Goal: Task Accomplishment & Management: Manage account settings

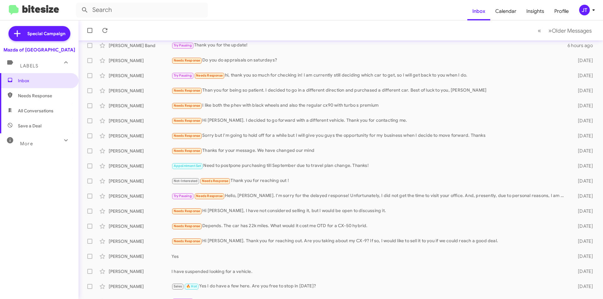
scroll to position [31, 0]
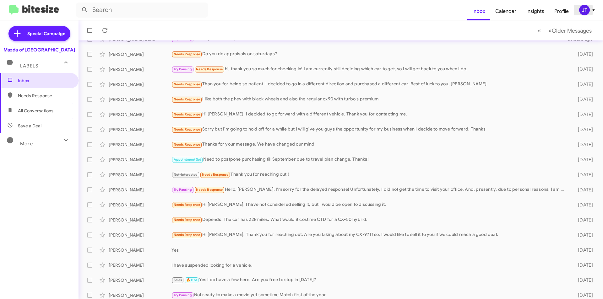
click at [594, 8] on icon at bounding box center [594, 10] width 8 height 8
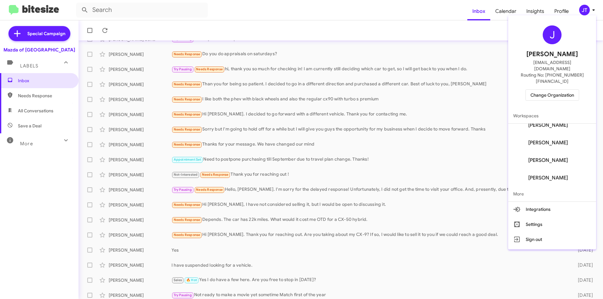
scroll to position [60, 0]
click at [532, 187] on span "More" at bounding box center [552, 194] width 88 height 15
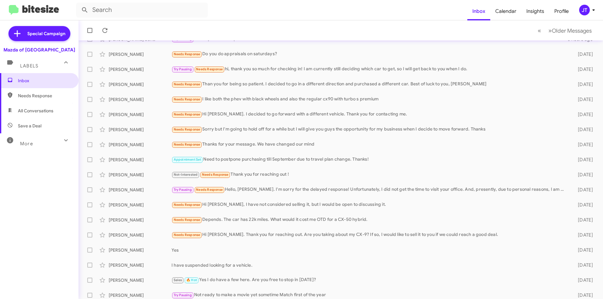
click at [590, 8] on icon at bounding box center [594, 10] width 8 height 8
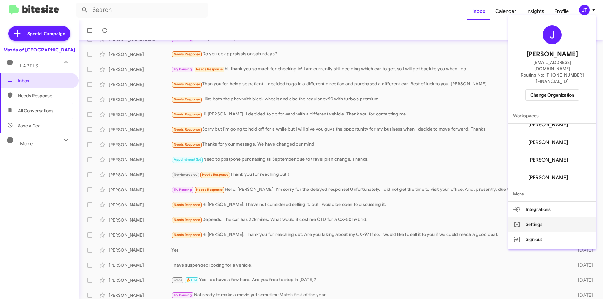
click at [548, 217] on button "Settings" at bounding box center [552, 224] width 88 height 15
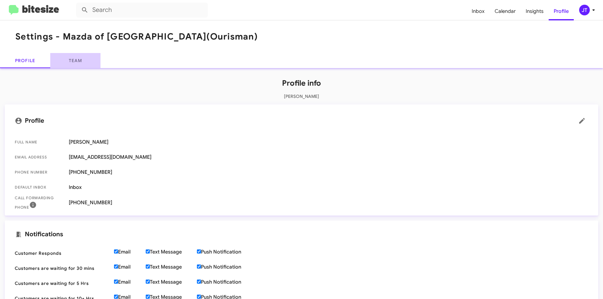
click at [84, 58] on link "Team" at bounding box center [75, 60] width 50 height 15
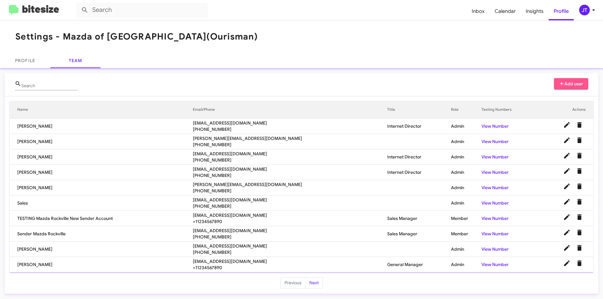
click at [568, 85] on span "Add user" at bounding box center [571, 83] width 25 height 11
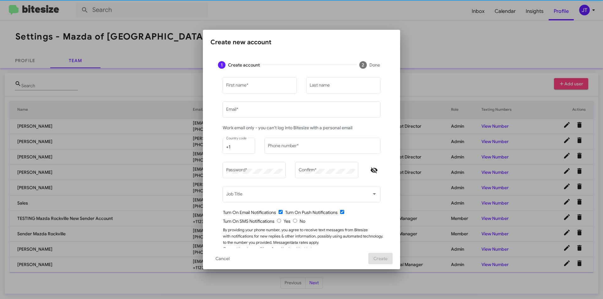
type input "[EMAIL_ADDRESS][DOMAIN_NAME]"
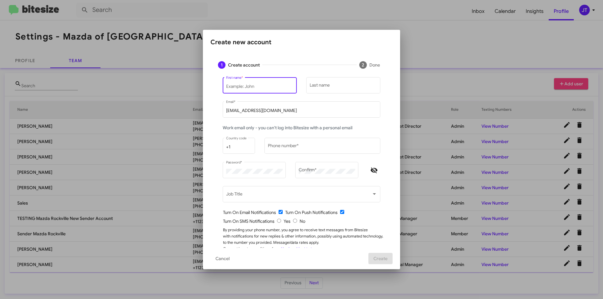
click at [253, 87] on input "First name *" at bounding box center [260, 86] width 68 height 5
type input "Naim"
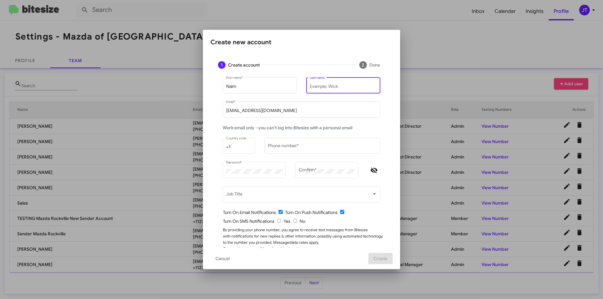
click at [330, 88] on input "Last name" at bounding box center [344, 86] width 68 height 5
type input "[PERSON_NAME]"
click at [267, 115] on div "[EMAIL_ADDRESS][DOMAIN_NAME] Email *" at bounding box center [301, 109] width 151 height 17
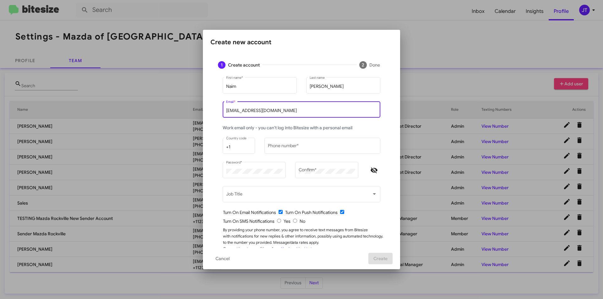
click at [269, 109] on input "[EMAIL_ADDRESS][DOMAIN_NAME]" at bounding box center [301, 110] width 151 height 5
type input "N"
type input "[EMAIL_ADDRESS][DOMAIN_NAME]"
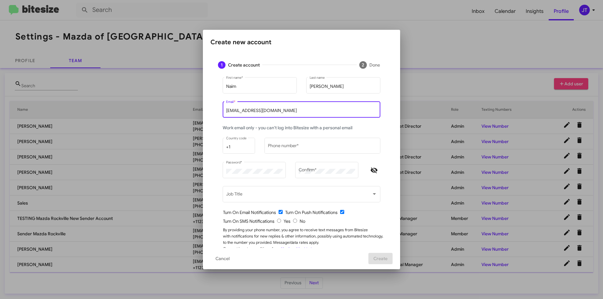
click at [347, 132] on div "Work email only - you can't log into Bitesize with a personal email" at bounding box center [301, 131] width 167 height 12
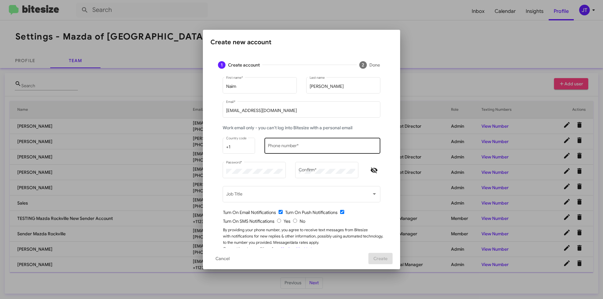
click at [284, 142] on div "Phone number *" at bounding box center [322, 145] width 109 height 17
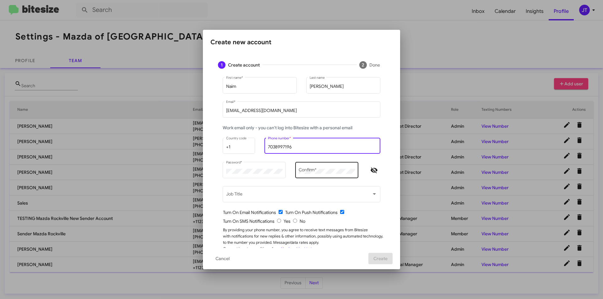
type input "7038997196"
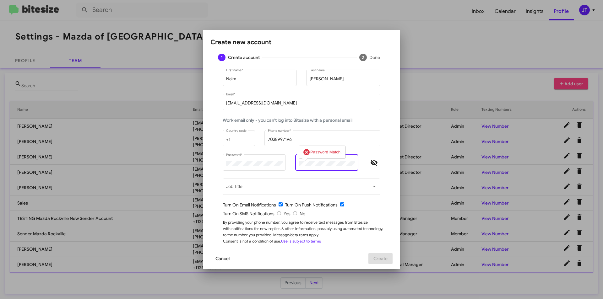
scroll to position [12, 0]
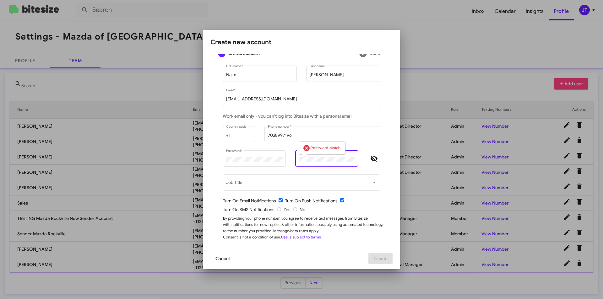
click at [222, 259] on span "Cancel" at bounding box center [223, 258] width 14 height 11
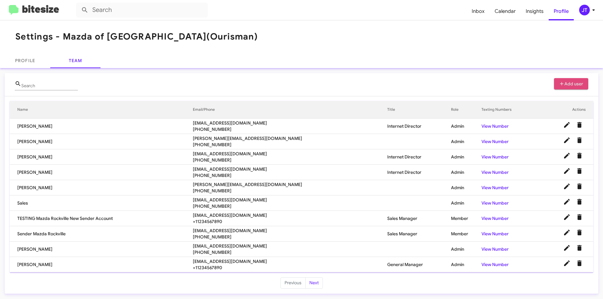
click at [572, 85] on span "Add user" at bounding box center [571, 83] width 25 height 11
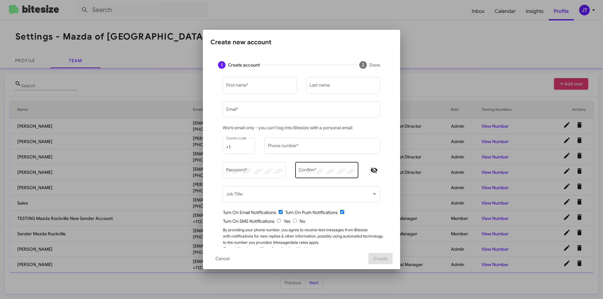
type input "[EMAIL_ADDRESS][DOMAIN_NAME]"
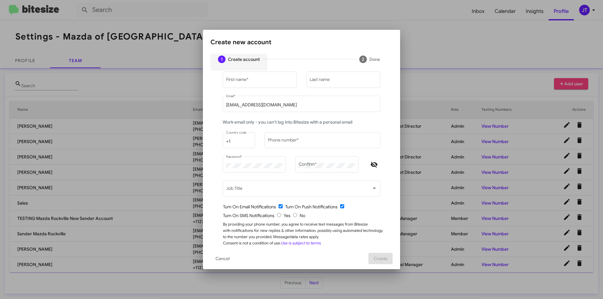
scroll to position [0, 0]
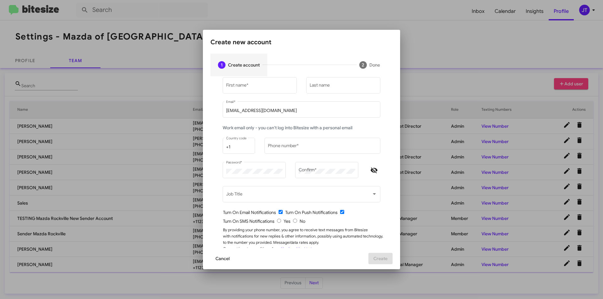
click at [216, 262] on span "Cancel" at bounding box center [223, 258] width 14 height 11
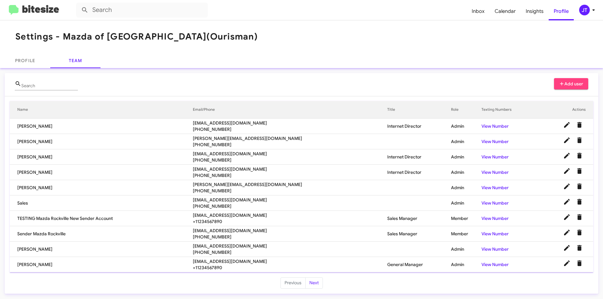
click at [467, 7] on form at bounding box center [271, 10] width 391 height 15
click at [477, 12] on span "Inbox" at bounding box center [478, 11] width 23 height 18
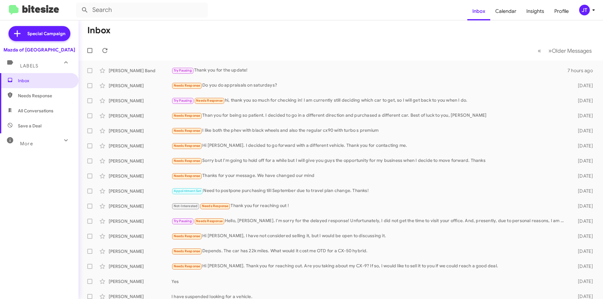
click at [591, 10] on icon at bounding box center [594, 10] width 8 height 8
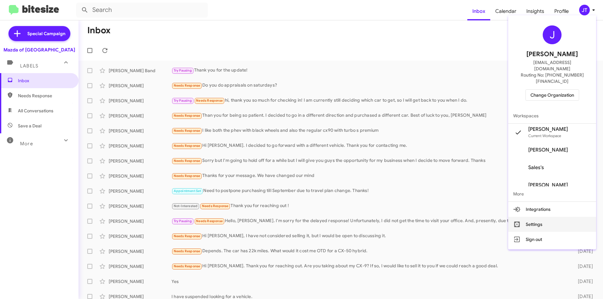
click at [546, 217] on button "Settings" at bounding box center [552, 224] width 88 height 15
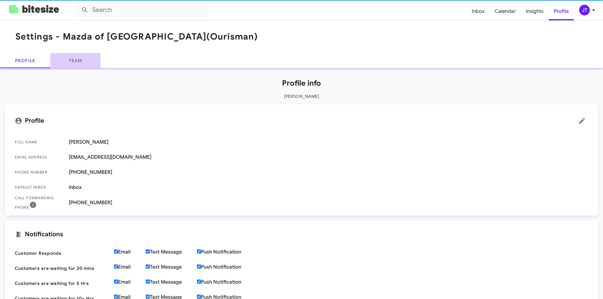
click at [69, 64] on link "Team" at bounding box center [75, 60] width 50 height 15
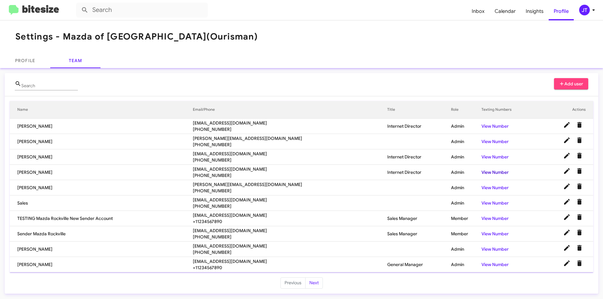
click at [486, 172] on link "View Number" at bounding box center [495, 173] width 27 height 6
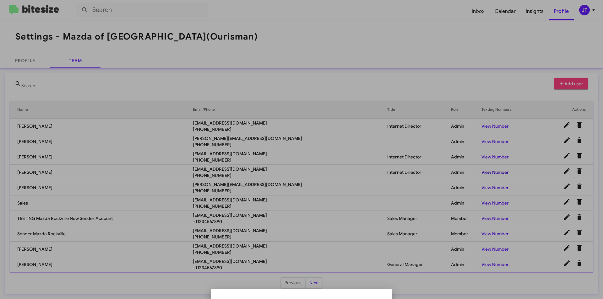
click at [486, 172] on div at bounding box center [301, 149] width 603 height 299
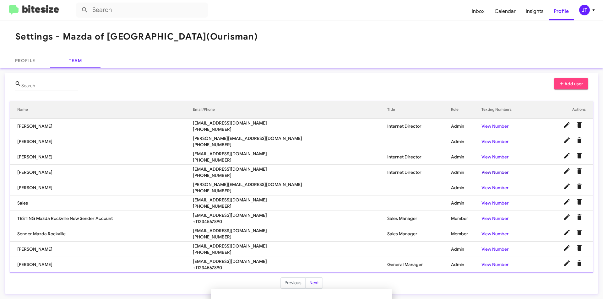
click at [486, 172] on link "View Number" at bounding box center [495, 173] width 27 height 6
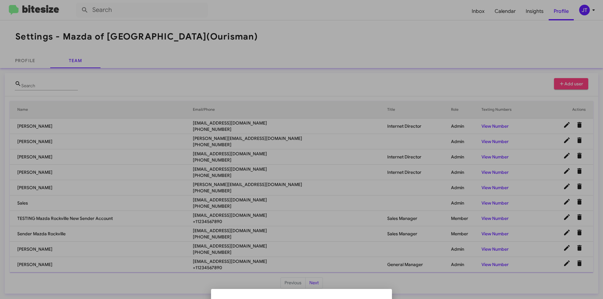
click at [318, 295] on ul at bounding box center [301, 294] width 171 height 5
click at [476, 173] on div at bounding box center [301, 149] width 603 height 299
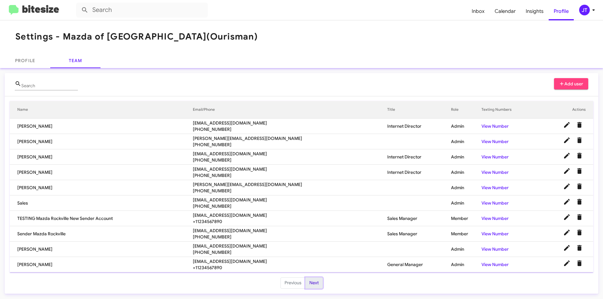
click at [318, 283] on button "Next" at bounding box center [314, 283] width 18 height 11
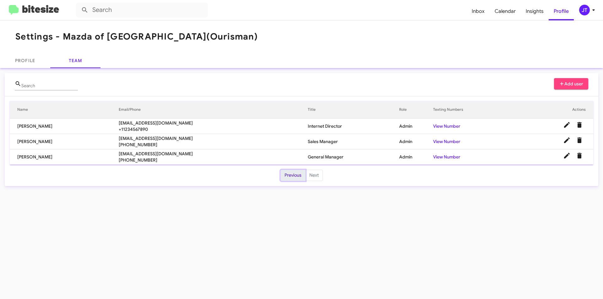
click at [289, 178] on button "Previous" at bounding box center [293, 175] width 25 height 11
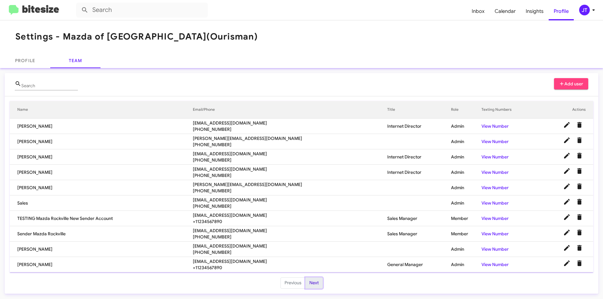
click at [316, 281] on button "Next" at bounding box center [314, 283] width 18 height 11
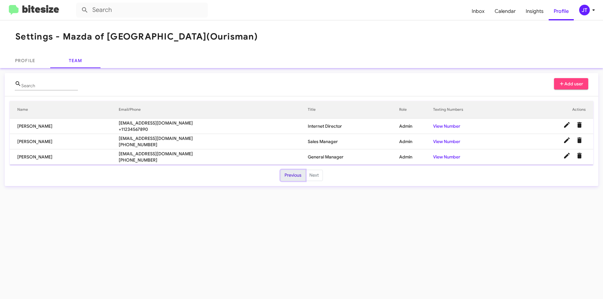
click at [287, 179] on button "Previous" at bounding box center [293, 175] width 25 height 11
